Goal: Obtain resource: Obtain resource

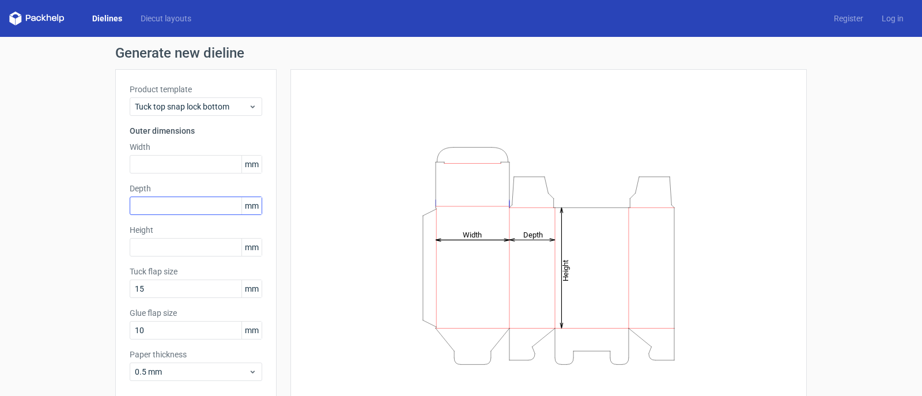
scroll to position [55, 0]
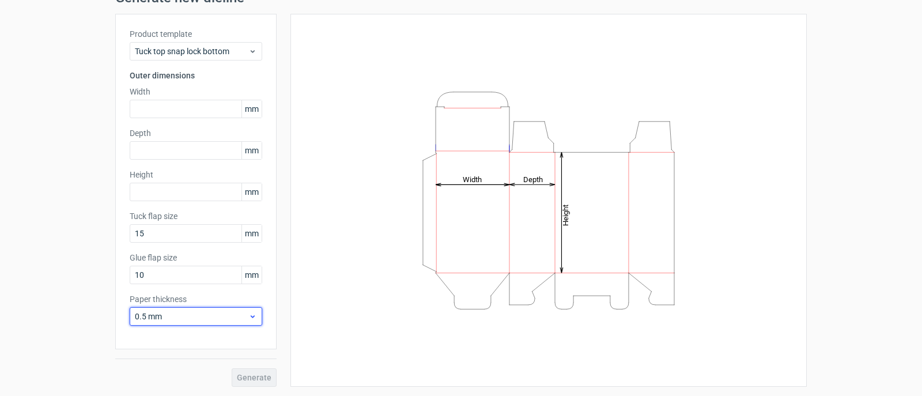
click at [208, 315] on span "0.5 mm" at bounding box center [191, 316] width 113 height 12
click at [209, 315] on span "0.5 mm" at bounding box center [191, 316] width 113 height 12
click at [69, 279] on div "Generate new dieline Product template Tuck top snap lock bottom Outer dimension…" at bounding box center [461, 189] width 922 height 414
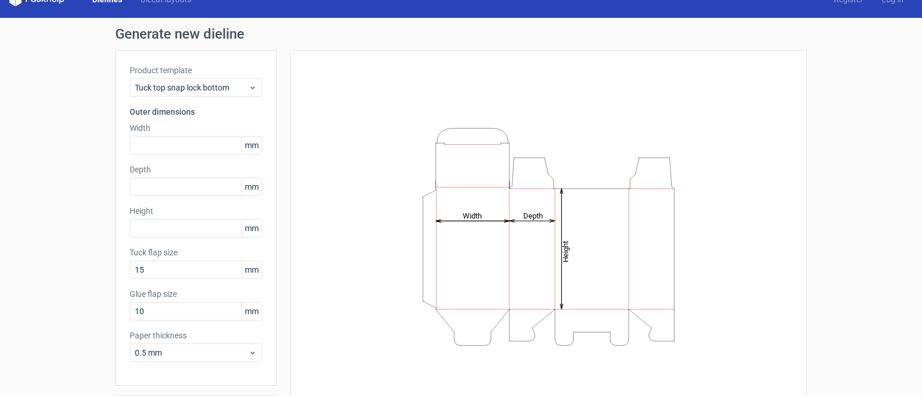
scroll to position [0, 0]
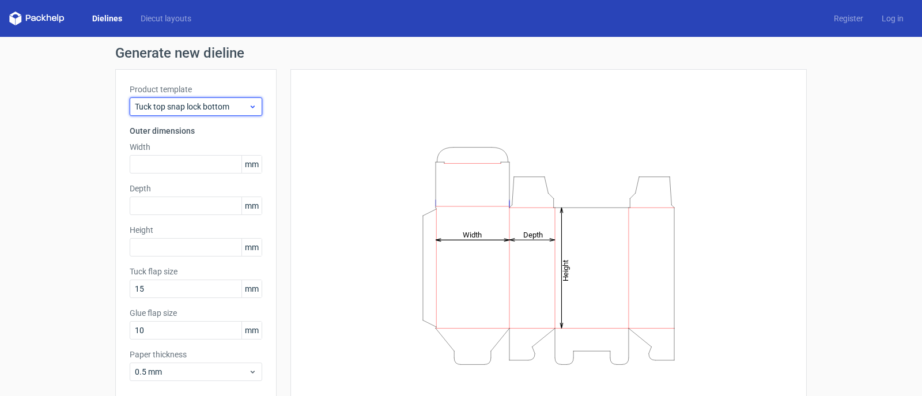
click at [191, 104] on span "Tuck top snap lock bottom" at bounding box center [191, 107] width 113 height 12
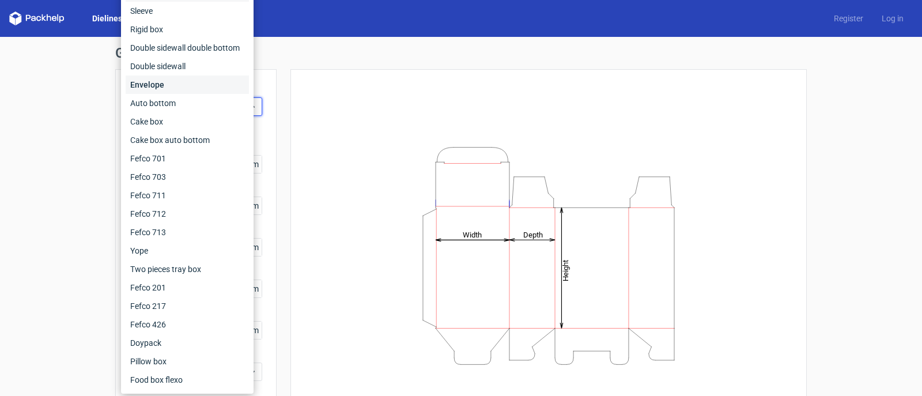
click at [154, 84] on div "Envelope" at bounding box center [187, 84] width 123 height 18
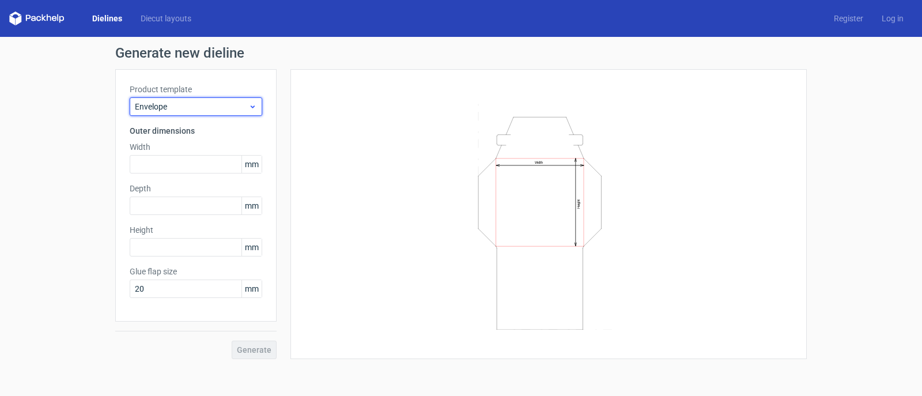
click at [229, 108] on span "Envelope" at bounding box center [191, 107] width 113 height 12
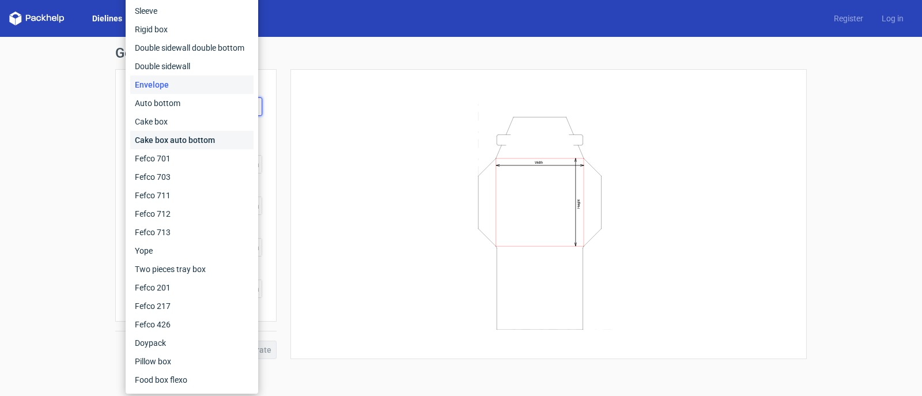
click at [156, 143] on div "Cake box auto bottom" at bounding box center [191, 140] width 123 height 18
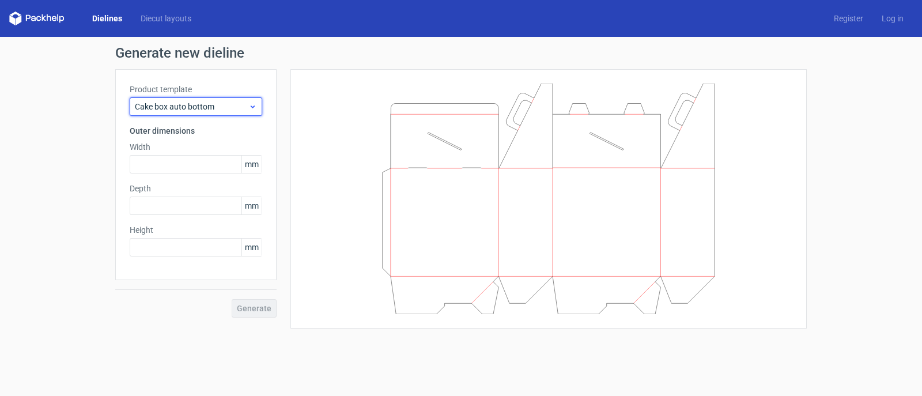
click at [233, 109] on span "Cake box auto bottom" at bounding box center [191, 107] width 113 height 12
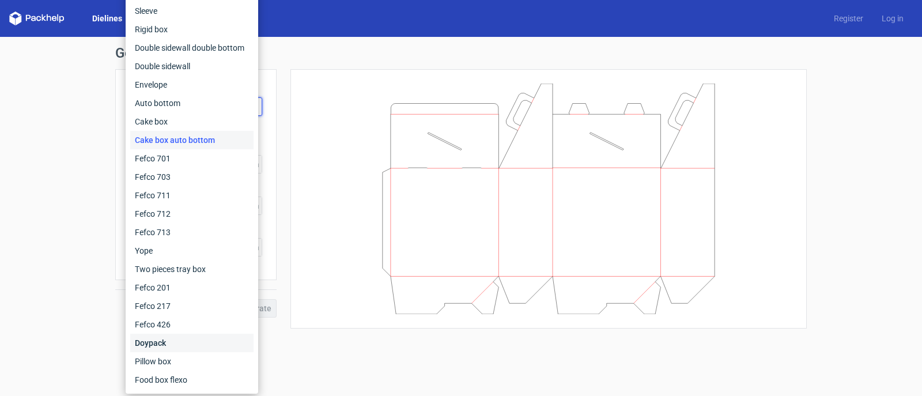
click at [153, 345] on div "Doypack" at bounding box center [191, 342] width 123 height 18
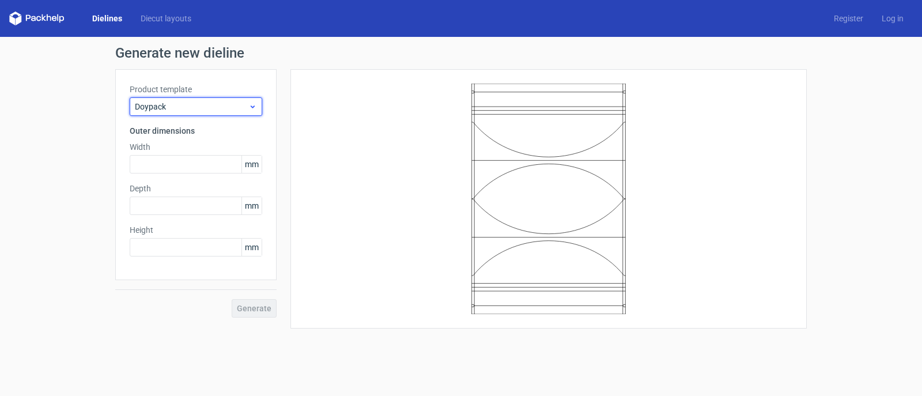
click at [234, 104] on span "Doypack" at bounding box center [191, 107] width 113 height 12
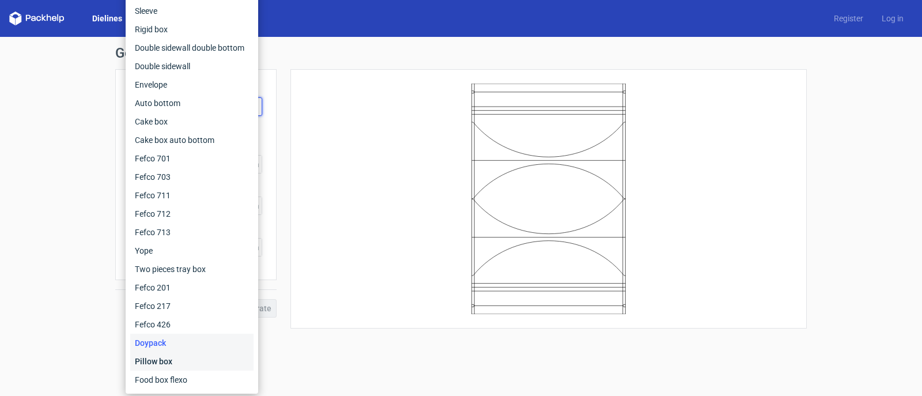
click at [165, 359] on div "Pillow box" at bounding box center [191, 361] width 123 height 18
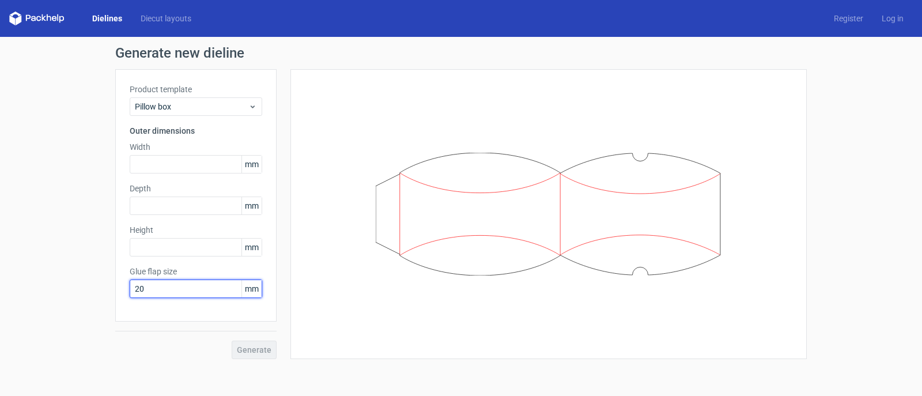
click at [156, 283] on input "20" at bounding box center [196, 288] width 132 height 18
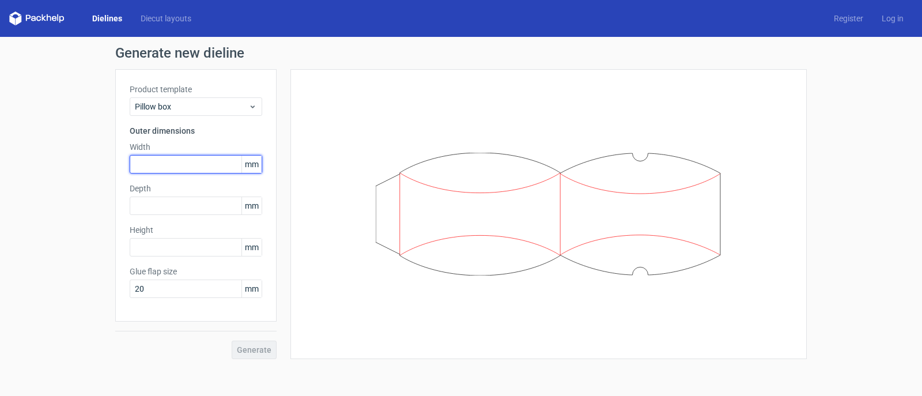
click at [158, 162] on input "text" at bounding box center [196, 164] width 132 height 18
